Goal: Entertainment & Leisure: Browse casually

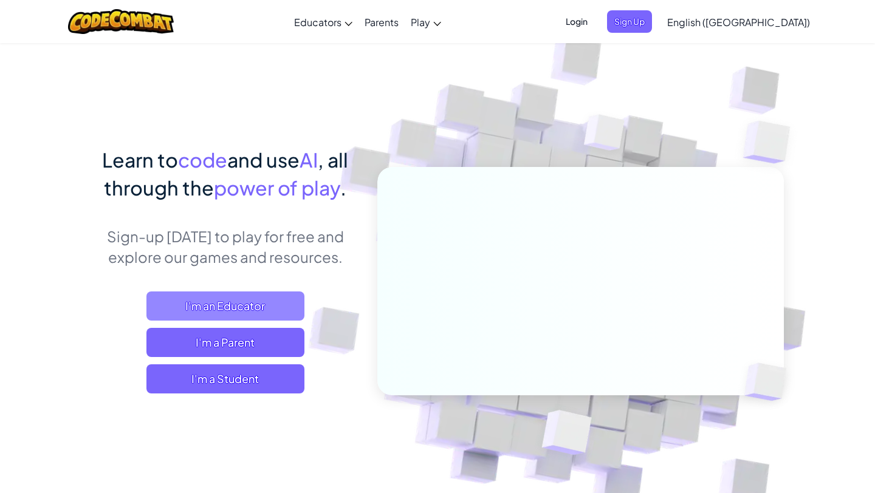
click at [258, 301] on span "I'm an Educator" at bounding box center [225, 306] width 158 height 29
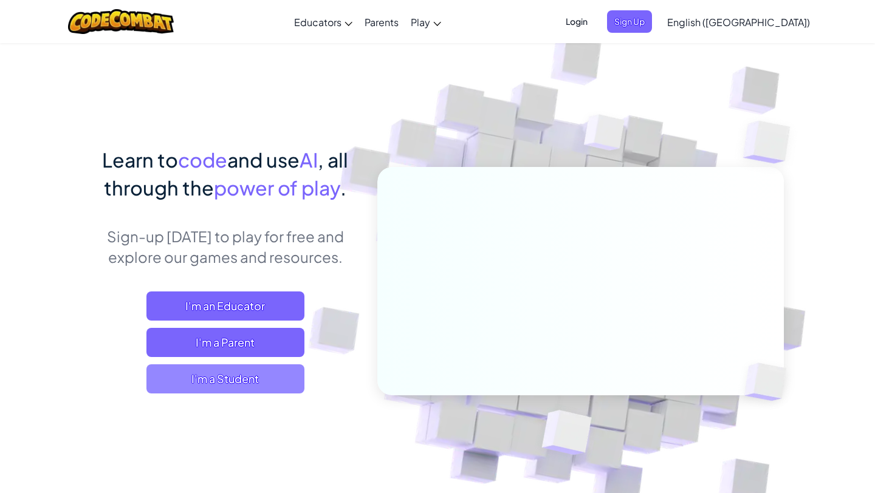
click at [216, 385] on span "I'm a Student" at bounding box center [225, 379] width 158 height 29
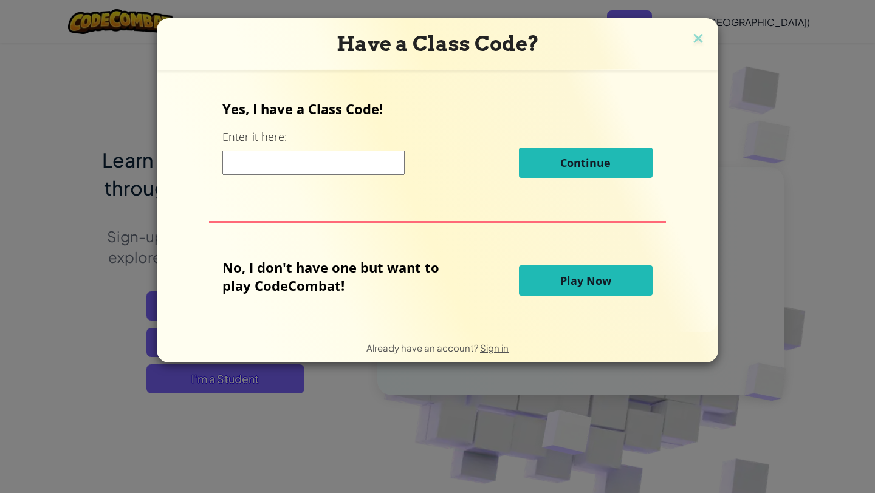
click at [593, 282] on span "Play Now" at bounding box center [585, 280] width 51 height 15
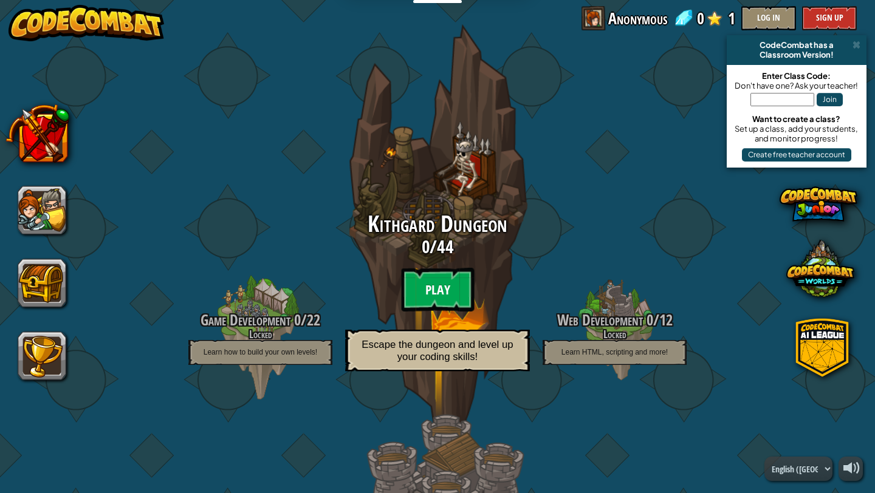
click at [441, 281] on btn "Play" at bounding box center [437, 290] width 73 height 44
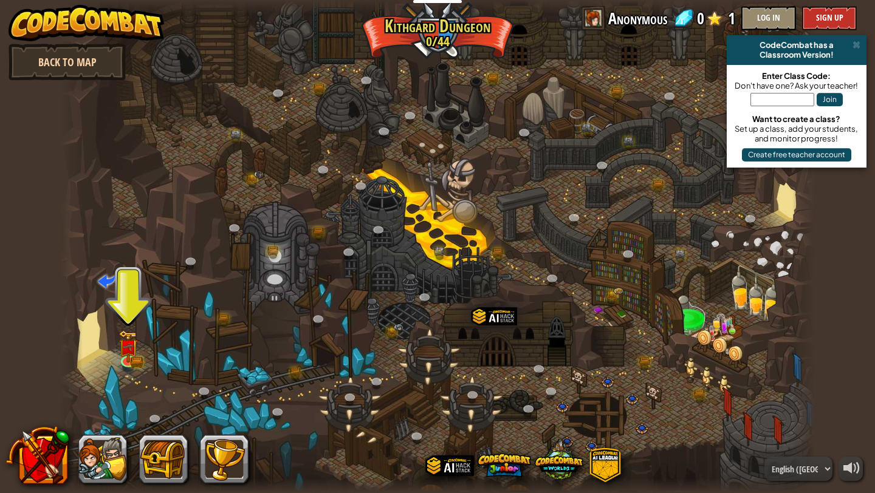
click at [83, 50] on link "Back to Map" at bounding box center [67, 62] width 117 height 36
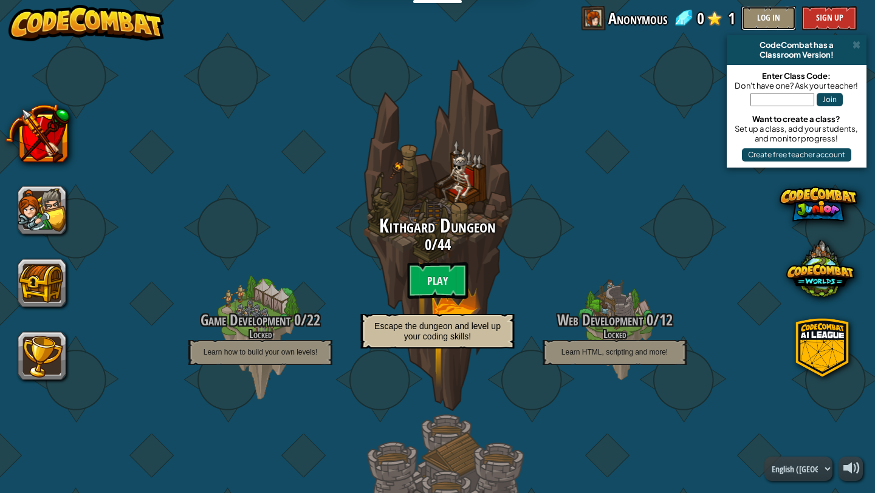
click at [772, 22] on button "Log In" at bounding box center [768, 18] width 55 height 24
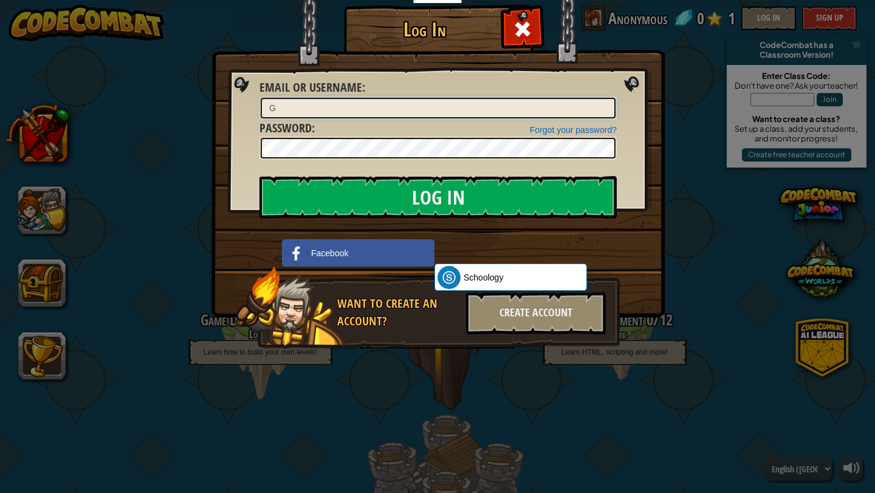
type input "GlebI"
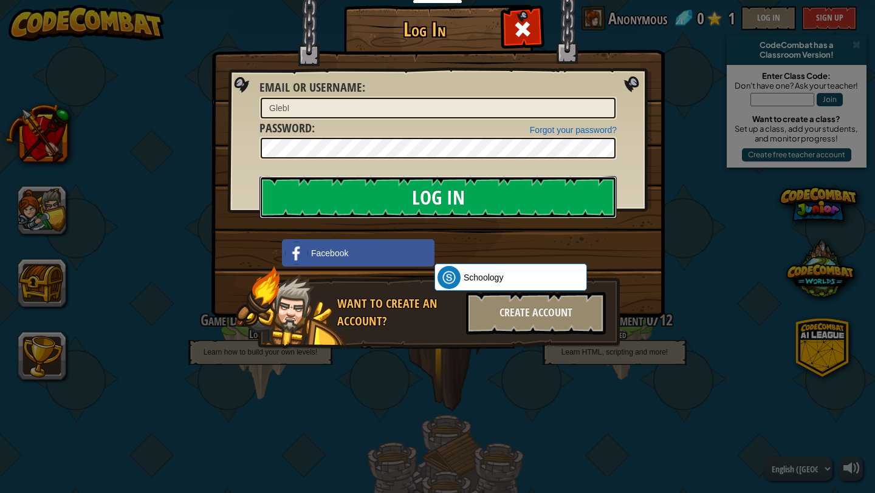
click at [362, 201] on input "Log In" at bounding box center [438, 197] width 357 height 43
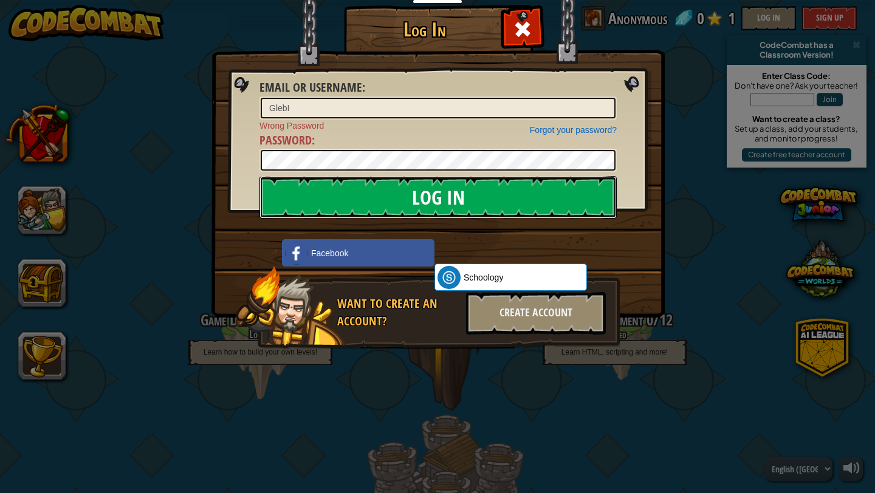
click at [448, 191] on input "Log In" at bounding box center [438, 197] width 357 height 43
